Goal: Information Seeking & Learning: Learn about a topic

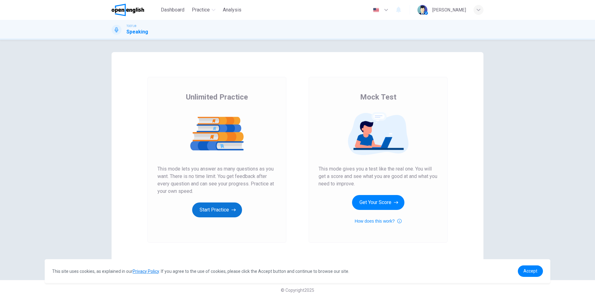
click at [214, 204] on button "Start Practice" at bounding box center [217, 209] width 50 height 15
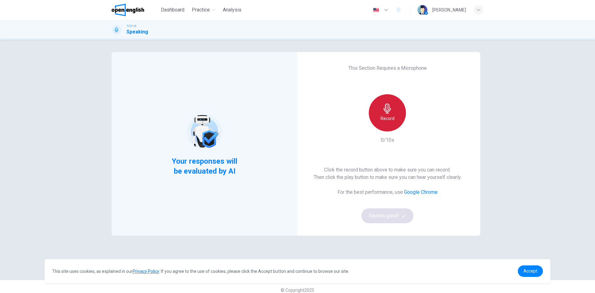
click at [389, 121] on h6 "Record" at bounding box center [387, 118] width 14 height 7
click at [387, 117] on h6 "Stop" at bounding box center [387, 118] width 9 height 7
click at [415, 128] on icon "button" at bounding box center [416, 127] width 3 height 4
click at [399, 216] on button "Sounds good!" at bounding box center [387, 215] width 52 height 15
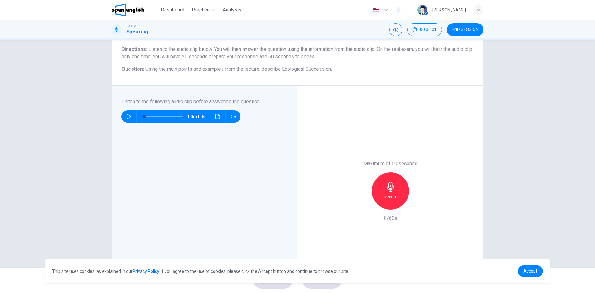
scroll to position [31, 0]
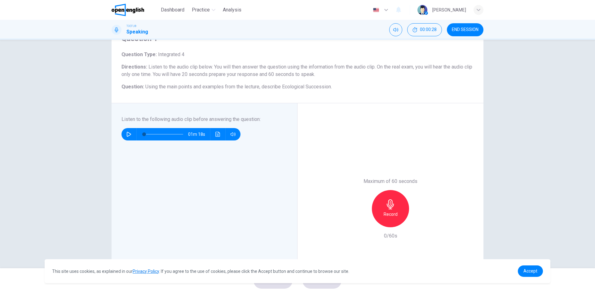
click at [129, 136] on icon "button" at bounding box center [128, 134] width 5 height 5
type input "*"
click at [389, 218] on div "Record" at bounding box center [390, 208] width 37 height 37
click at [357, 224] on div "button" at bounding box center [362, 222] width 10 height 10
click at [393, 218] on div "Record" at bounding box center [390, 208] width 37 height 37
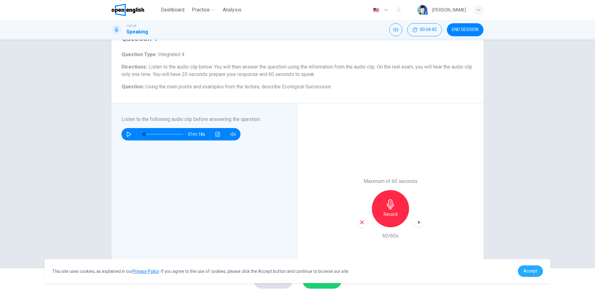
drag, startPoint x: 528, startPoint y: 271, endPoint x: 510, endPoint y: 276, distance: 18.3
click at [528, 271] on span "Accept" at bounding box center [530, 270] width 14 height 5
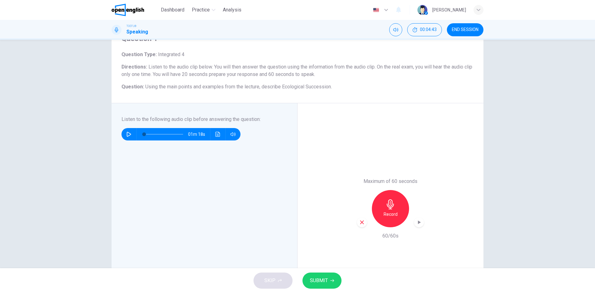
click at [335, 282] on button "SUBMIT" at bounding box center [321, 280] width 39 height 16
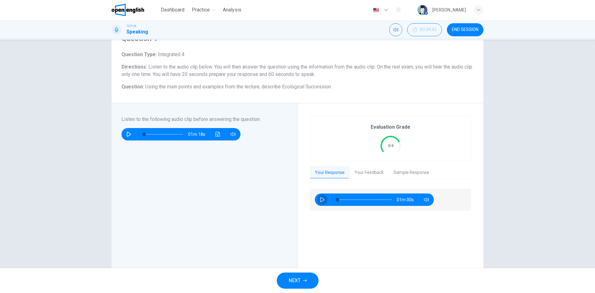
click at [320, 198] on icon "button" at bounding box center [322, 199] width 5 height 5
type input "*"
click at [371, 175] on button "Your Feedback" at bounding box center [368, 172] width 39 height 13
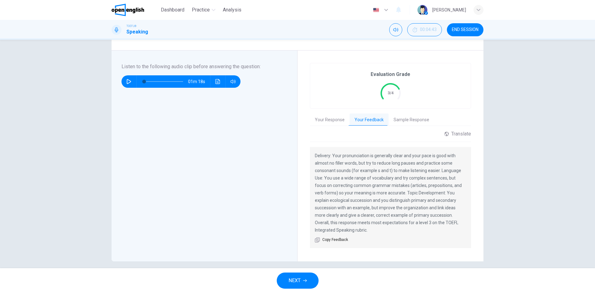
scroll to position [89, 0]
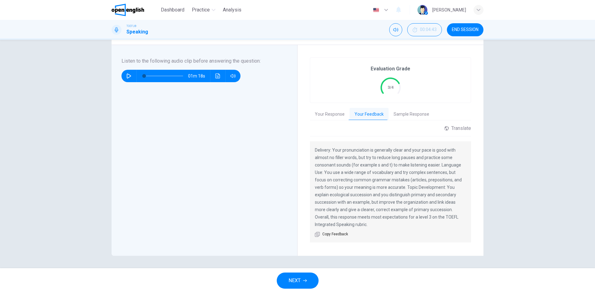
click at [402, 122] on div "Evaluation Grade 3/4 Your Response Your Feedback Sample Response 01m 00s Transl…" at bounding box center [390, 150] width 161 height 186
click at [404, 118] on button "Sample Response" at bounding box center [412, 114] width 46 height 13
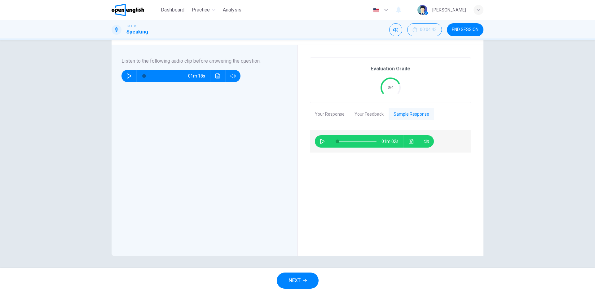
click at [316, 138] on div "01m 02s" at bounding box center [374, 141] width 119 height 12
drag, startPoint x: 318, startPoint y: 138, endPoint x: 322, endPoint y: 139, distance: 4.7
click at [318, 138] on button "button" at bounding box center [322, 141] width 10 height 12
click at [322, 141] on icon "button" at bounding box center [322, 141] width 5 height 5
type input "**"
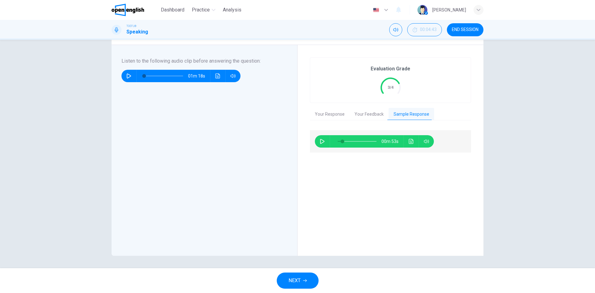
click at [322, 120] on div "Your Response Your Feedback Sample Response" at bounding box center [390, 114] width 161 height 12
click at [322, 118] on button "Your Response" at bounding box center [330, 114] width 40 height 13
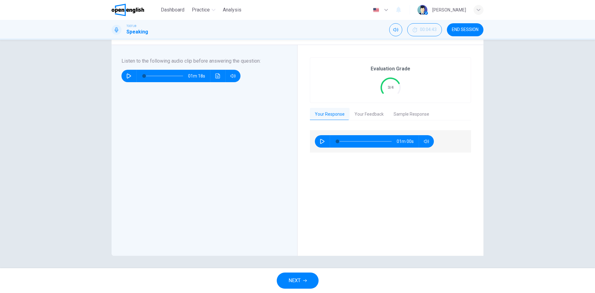
drag, startPoint x: 317, startPoint y: 142, endPoint x: 330, endPoint y: 146, distance: 13.2
click at [318, 142] on button "button" at bounding box center [322, 141] width 10 height 12
type input "*"
click at [299, 282] on span "NEXT" at bounding box center [294, 280] width 12 height 9
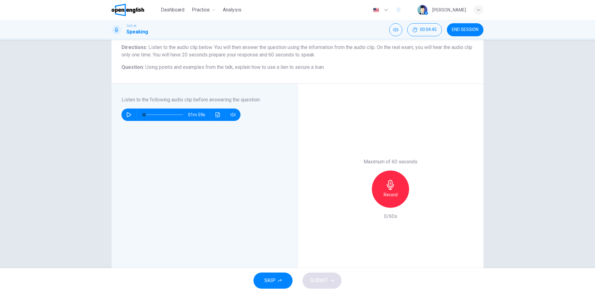
scroll to position [0, 0]
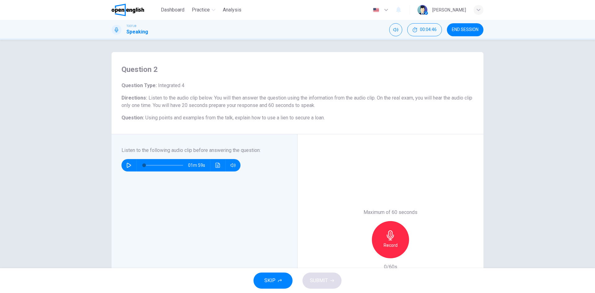
drag, startPoint x: 121, startPoint y: 100, endPoint x: 208, endPoint y: 106, distance: 87.0
click at [208, 106] on h6 "Directions : Listen to the audio clip below. You will then answer the question …" at bounding box center [297, 101] width 352 height 15
drag, startPoint x: 194, startPoint y: 95, endPoint x: 249, endPoint y: 123, distance: 62.1
click at [254, 103] on span "Listen to the audio clip below. You will then answer the question using the inf…" at bounding box center [296, 101] width 351 height 13
click at [239, 129] on div "Question 2 Question Type : Integrated 4 Directions : Listen to the audio clip b…" at bounding box center [298, 93] width 372 height 82
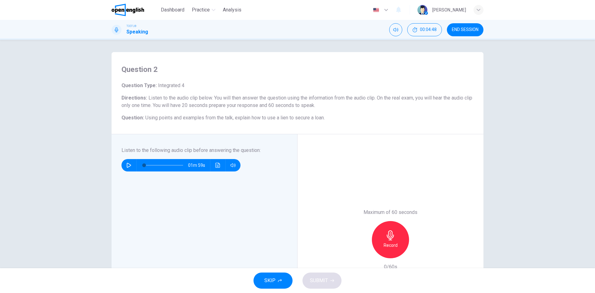
drag, startPoint x: 178, startPoint y: 150, endPoint x: 237, endPoint y: 147, distance: 58.6
click at [237, 148] on h6 "Listen to the following audio clip before answering the question :" at bounding box center [200, 150] width 158 height 7
click at [270, 149] on h6 "Listen to the following audio clip before answering the question :" at bounding box center [200, 150] width 158 height 7
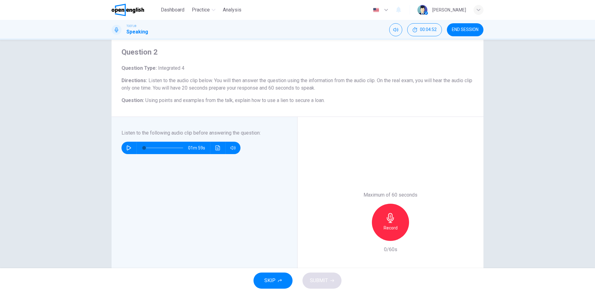
scroll to position [40, 0]
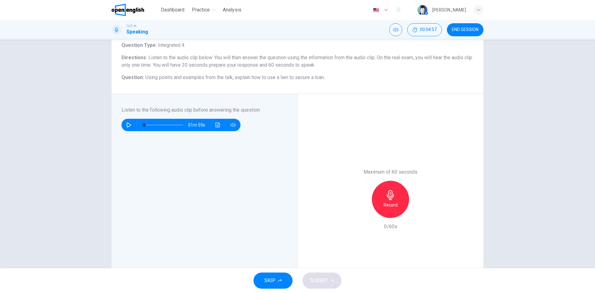
click at [127, 124] on icon "button" at bounding box center [128, 124] width 5 height 5
type input "*"
click at [393, 203] on h6 "Record" at bounding box center [391, 204] width 14 height 7
click at [393, 203] on h6 "Stop" at bounding box center [390, 204] width 9 height 7
click at [326, 277] on span "SUBMIT" at bounding box center [319, 280] width 18 height 9
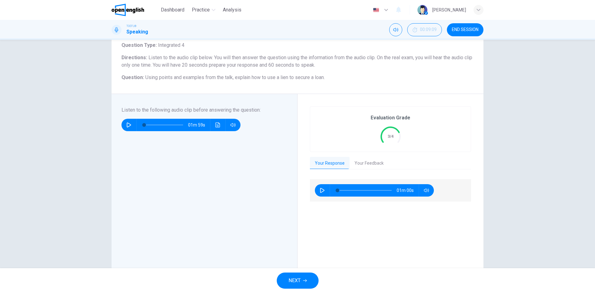
click at [321, 194] on button "button" at bounding box center [322, 190] width 10 height 12
click at [352, 169] on div "Evaluation Grade 3/4 Your Response Your Feedback 01m 00s Translate ​ ​ Powered …" at bounding box center [390, 199] width 161 height 186
click at [354, 168] on button "Your Feedback" at bounding box center [368, 163] width 39 height 13
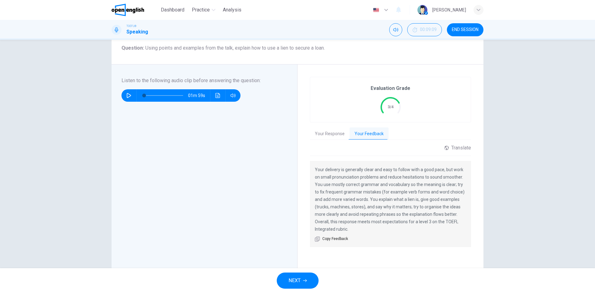
scroll to position [71, 0]
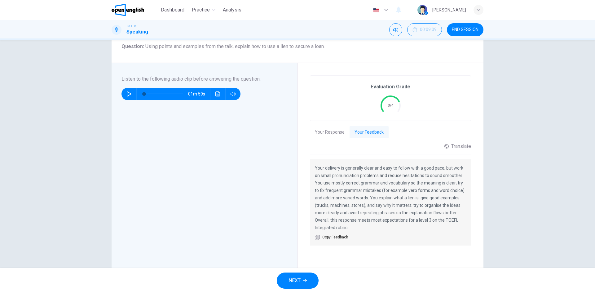
drag, startPoint x: 339, startPoint y: 176, endPoint x: 430, endPoint y: 176, distance: 90.8
click at [427, 176] on p "Your delivery is generally clear and easy to follow with a good pace, but work …" at bounding box center [390, 197] width 151 height 67
click at [430, 176] on p "Your delivery is generally clear and easy to follow with a good pace, but work …" at bounding box center [390, 197] width 151 height 67
click at [327, 130] on button "Your Response" at bounding box center [330, 132] width 40 height 13
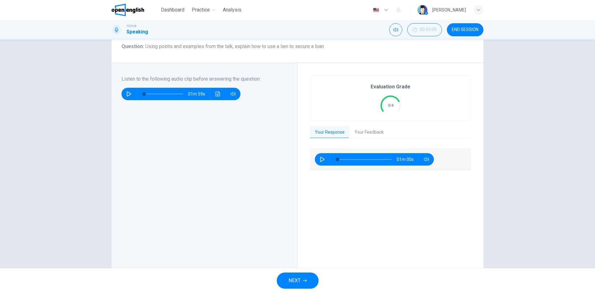
click at [322, 157] on icon "button" at bounding box center [322, 159] width 5 height 5
type input "*"
click at [363, 134] on button "Your Feedback" at bounding box center [368, 132] width 39 height 13
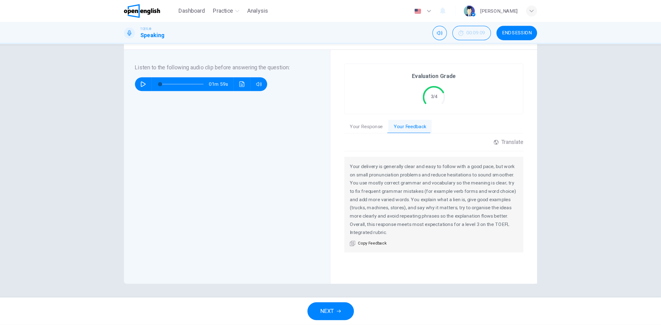
scroll to position [57, 0]
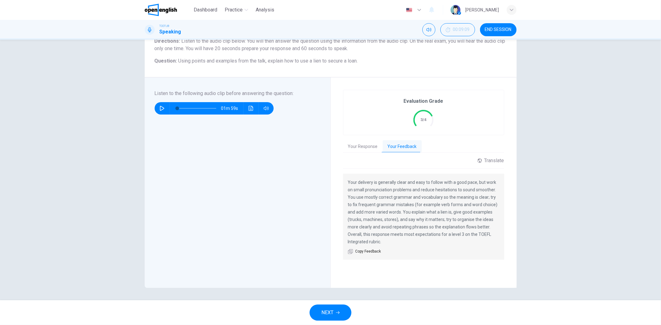
click at [329, 292] on span "NEXT" at bounding box center [327, 313] width 12 height 9
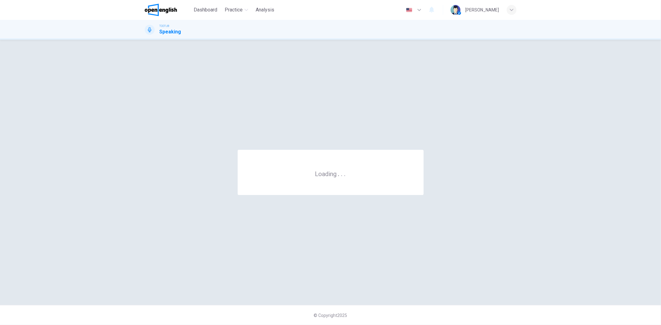
scroll to position [0, 0]
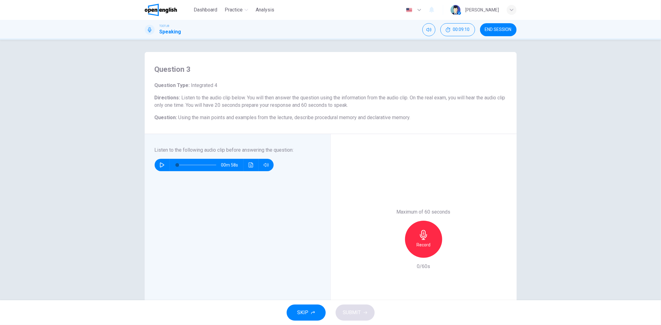
click at [160, 165] on icon "button" at bounding box center [162, 165] width 5 height 5
type input "*"
click at [423, 234] on icon "button" at bounding box center [423, 235] width 7 height 10
click at [426, 234] on icon "button" at bounding box center [424, 235] width 10 height 10
click at [362, 292] on button "SUBMIT" at bounding box center [355, 313] width 39 height 16
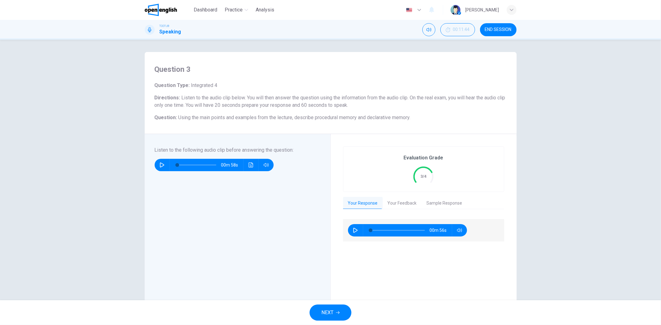
click at [350, 228] on button "button" at bounding box center [355, 230] width 10 height 12
type input "*"
click at [390, 206] on button "Your Feedback" at bounding box center [402, 203] width 39 height 13
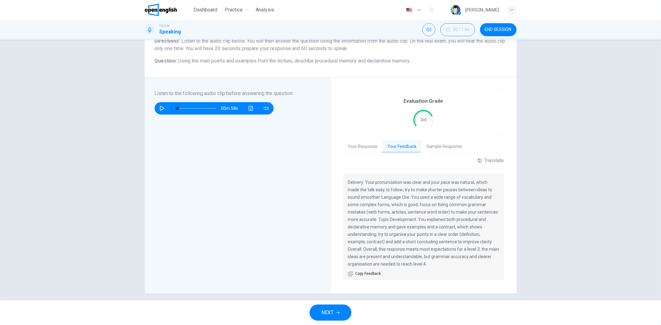
scroll to position [63, 0]
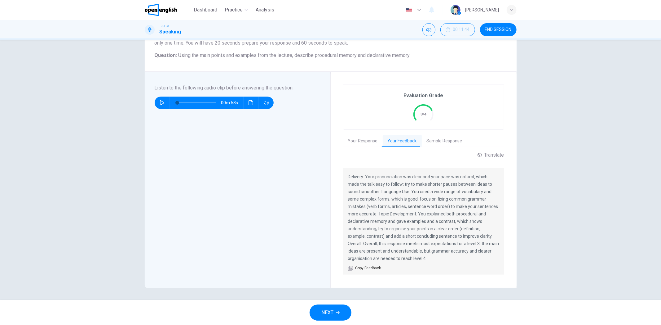
drag, startPoint x: 380, startPoint y: 191, endPoint x: 459, endPoint y: 193, distance: 79.3
click at [459, 193] on p "Delivery: Your pronunciation was clear and your pace was natural, which made th…" at bounding box center [423, 217] width 151 height 89
click at [499, 200] on div "Delivery: Your pronunciation was clear and your pace was natural, which made th…" at bounding box center [423, 221] width 161 height 107
drag, startPoint x: 463, startPoint y: 228, endPoint x: 469, endPoint y: 228, distance: 6.8
click at [469, 228] on p "Delivery: Your pronunciation was clear and your pace was natural, which made th…" at bounding box center [423, 217] width 151 height 89
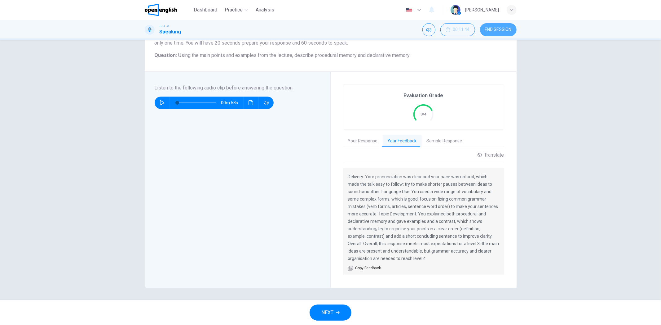
click at [500, 27] on span "END SESSION" at bounding box center [498, 29] width 27 height 5
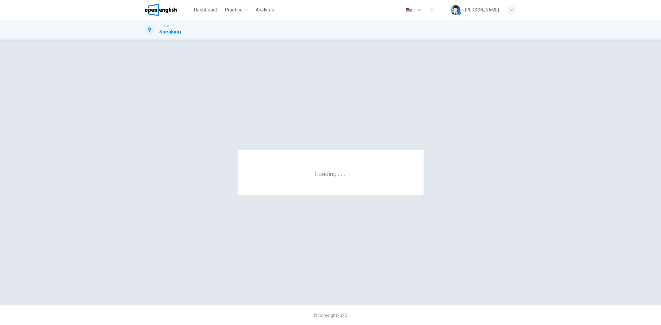
scroll to position [0, 0]
